Goal: Purchase product/service

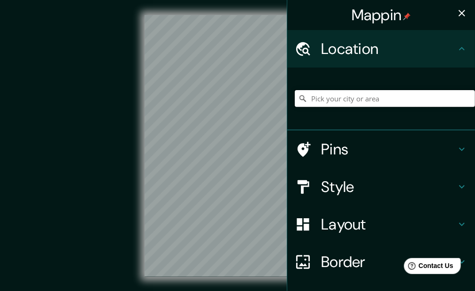
click at [303, 101] on input "Pick your city or area" at bounding box center [385, 98] width 180 height 17
type input "[GEOGRAPHIC_DATA][US_STATE], [GEOGRAPHIC_DATA]"
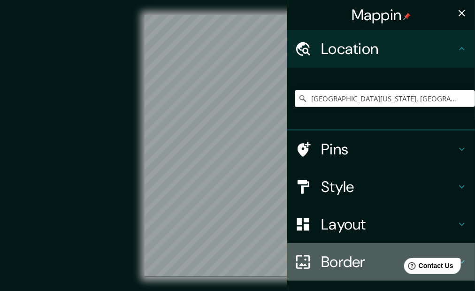
click at [327, 264] on h4 "Border" at bounding box center [388, 262] width 135 height 19
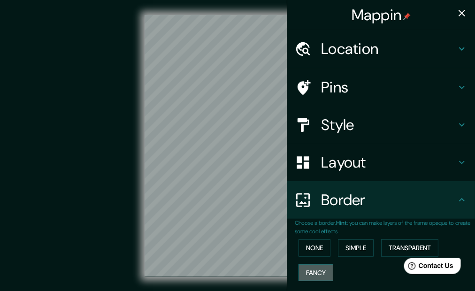
click at [312, 272] on button "Fancy" at bounding box center [316, 272] width 35 height 17
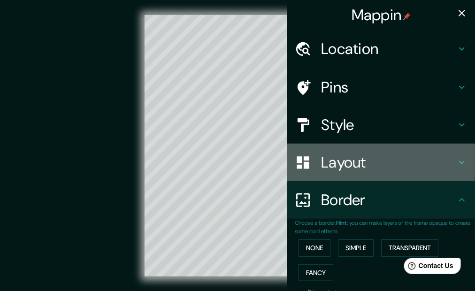
click at [330, 164] on h4 "Layout" at bounding box center [388, 162] width 135 height 19
type input "32"
type input "16"
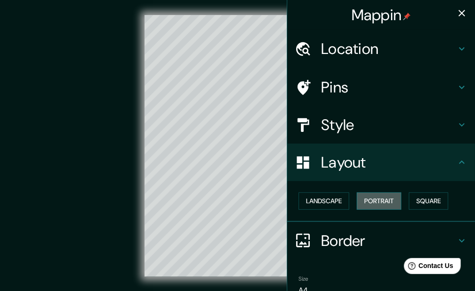
click at [373, 199] on button "Portrait" at bounding box center [379, 201] width 45 height 17
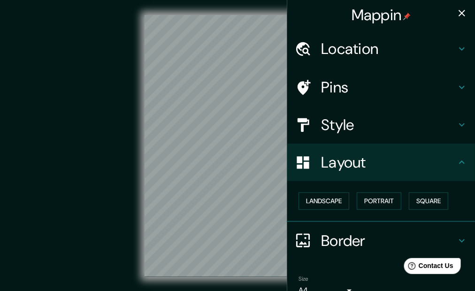
click at [328, 120] on h4 "Style" at bounding box center [388, 125] width 135 height 19
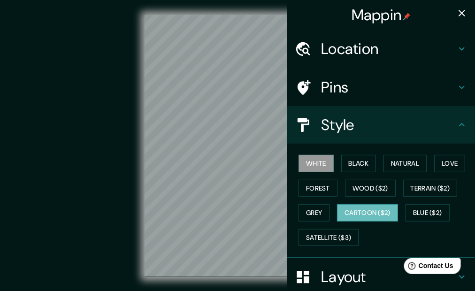
click at [352, 211] on button "Cartoon ($2)" at bounding box center [367, 212] width 61 height 17
